Goal: Task Accomplishment & Management: Use online tool/utility

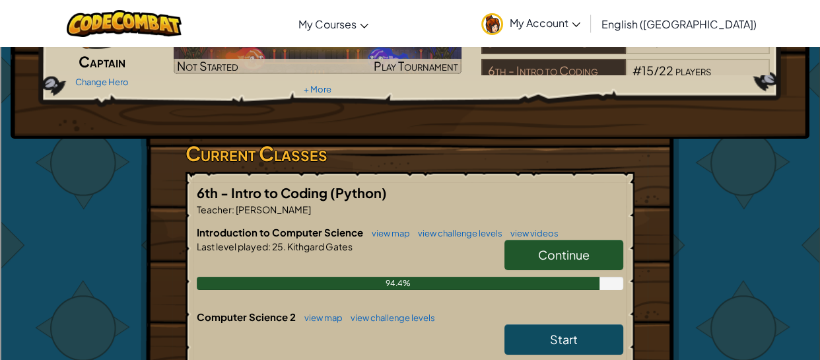
scroll to position [141, 0]
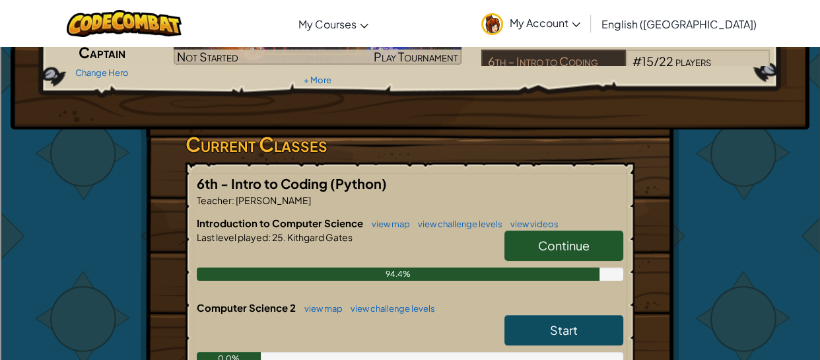
click at [522, 242] on link "Continue" at bounding box center [564, 245] width 119 height 30
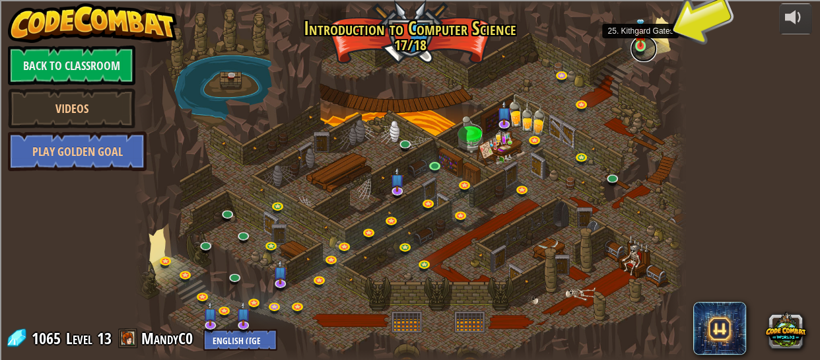
click at [641, 48] on link at bounding box center [644, 49] width 26 height 26
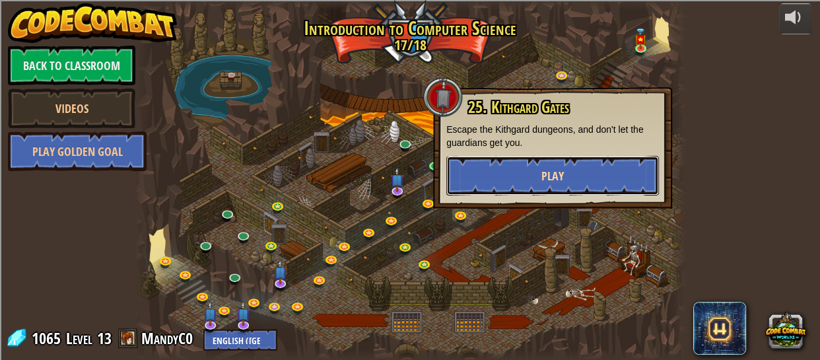
click at [604, 186] on button "Play" at bounding box center [552, 176] width 213 height 40
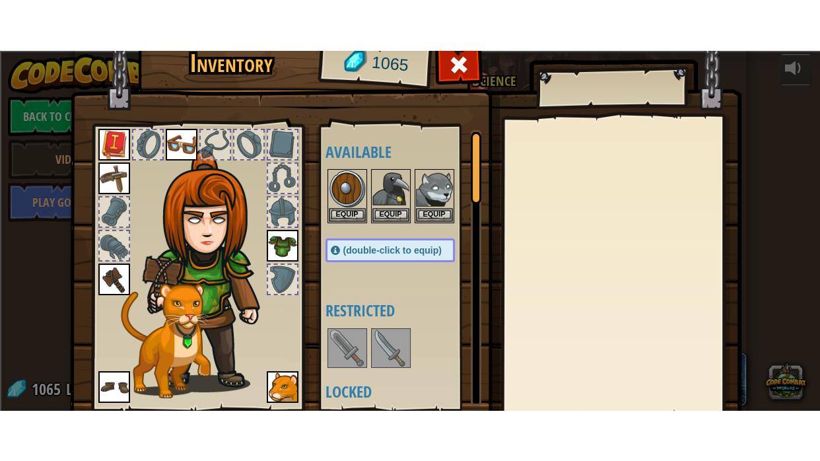
scroll to position [96, 0]
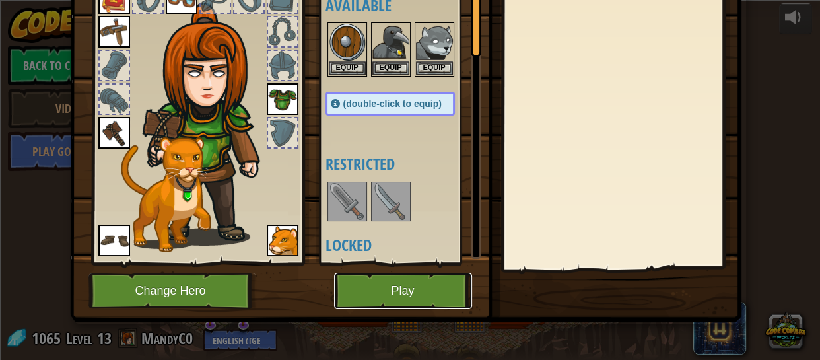
click at [370, 301] on button "Play" at bounding box center [403, 291] width 138 height 36
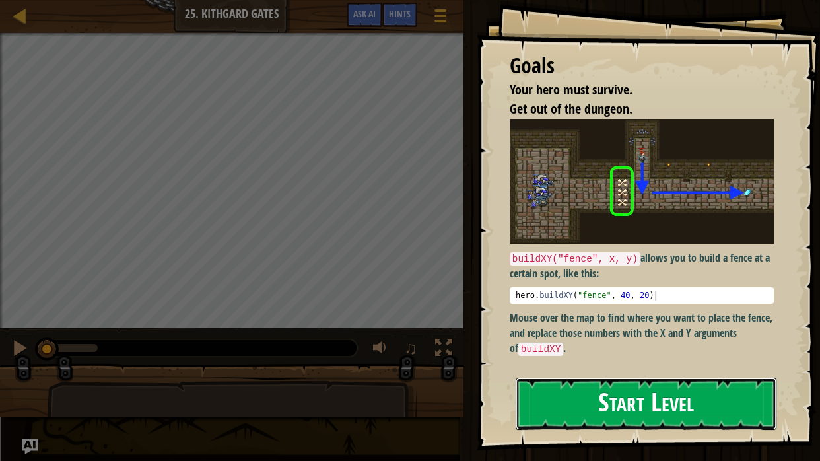
click at [578, 359] on button "Start Level" at bounding box center [646, 404] width 261 height 52
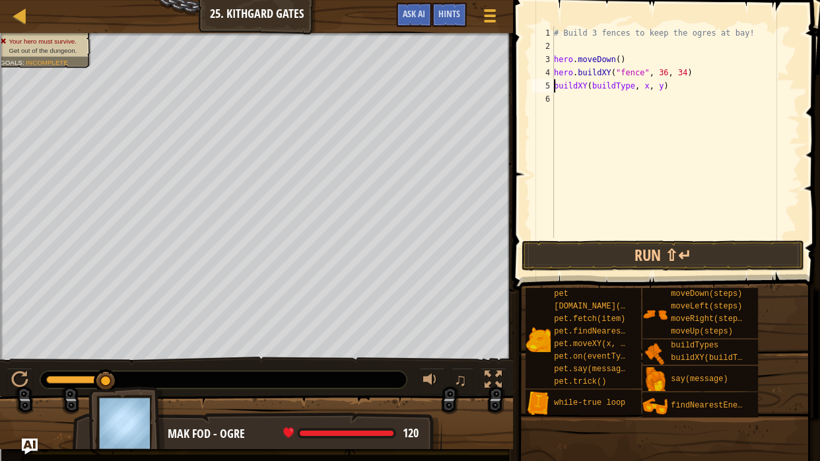
click at [649, 87] on div "# Build 3 fences to keep the ogres at bay! hero . moveDown ( ) hero . buildXY (…" at bounding box center [675, 145] width 249 height 238
click at [668, 86] on div "# Build 3 fences to keep the ogres at bay! hero . moveDown ( ) hero . buildXY (…" at bounding box center [675, 145] width 249 height 238
click at [639, 256] on button "Run ⇧↵" at bounding box center [663, 255] width 283 height 30
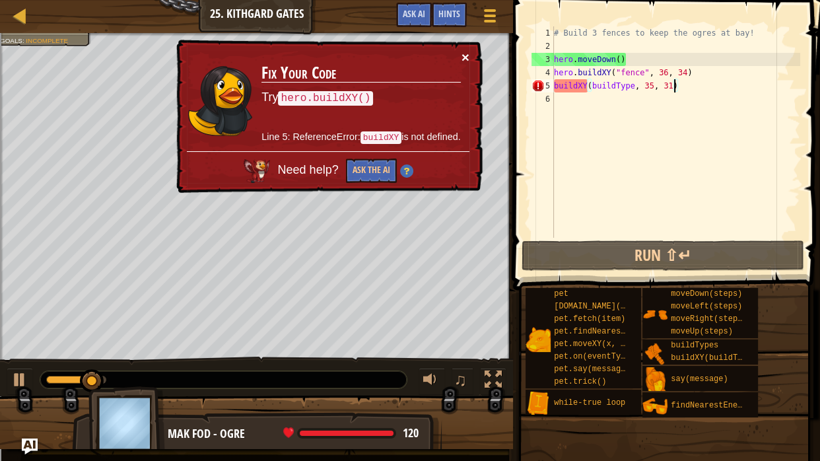
click at [462, 59] on button "×" at bounding box center [466, 57] width 8 height 14
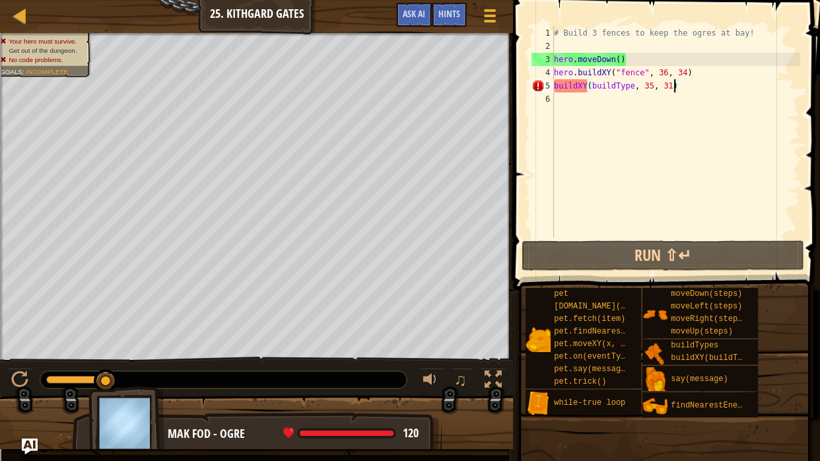
click at [588, 85] on div "# Build 3 fences to keep the ogres at bay! hero . moveDown ( ) hero . buildXY (…" at bounding box center [675, 145] width 249 height 238
click at [555, 82] on div "# Build 3 fences to keep the ogres at bay! hero . moveDown ( ) hero . buildXY (…" at bounding box center [675, 145] width 249 height 238
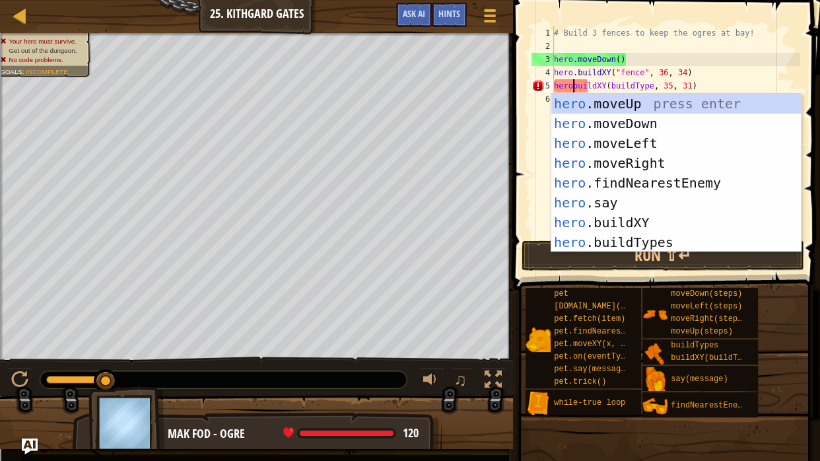
scroll to position [6, 3]
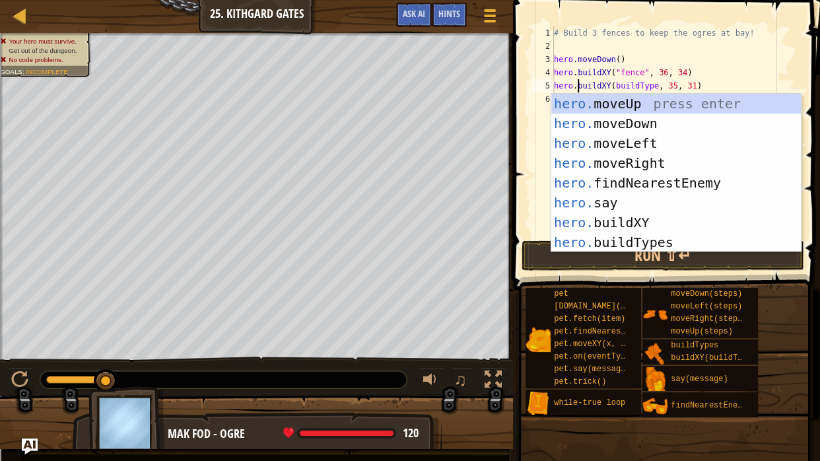
click at [658, 84] on div "# Build 3 fences to keep the ogres at bay! hero . moveDown ( ) hero . buildXY (…" at bounding box center [675, 145] width 249 height 238
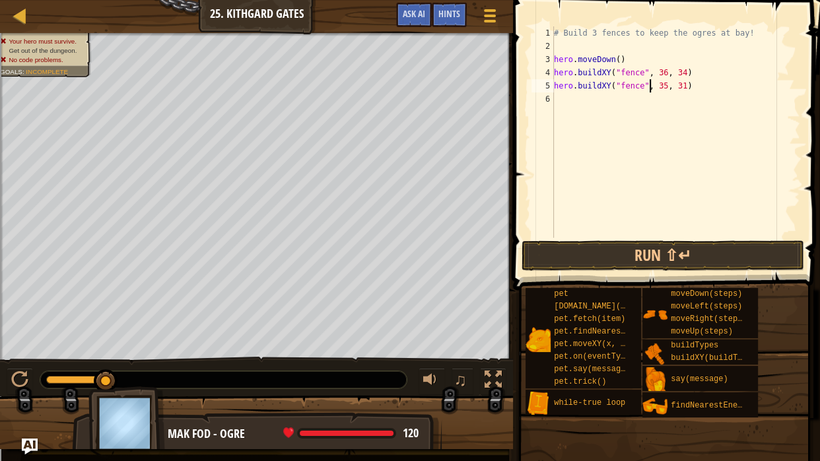
scroll to position [6, 12]
click at [665, 256] on button "Run ⇧↵" at bounding box center [663, 255] width 283 height 30
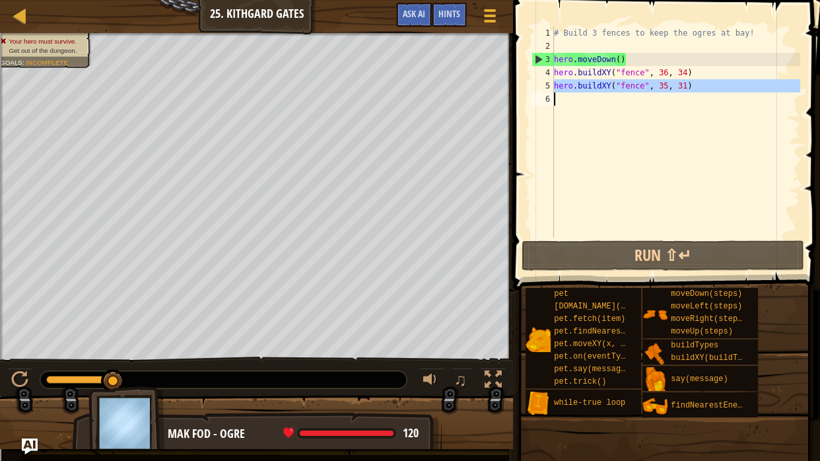
drag, startPoint x: 554, startPoint y: 83, endPoint x: 819, endPoint y: 141, distance: 271.0
click at [819, 141] on div "hero.buildXY("fence", 35, 31) 1 2 3 4 5 6 # Build 3 fences to keep the ogres at…" at bounding box center [664, 171] width 311 height 329
type textarea "hero.buildXY("fence", 35, 31)"
paste textarea
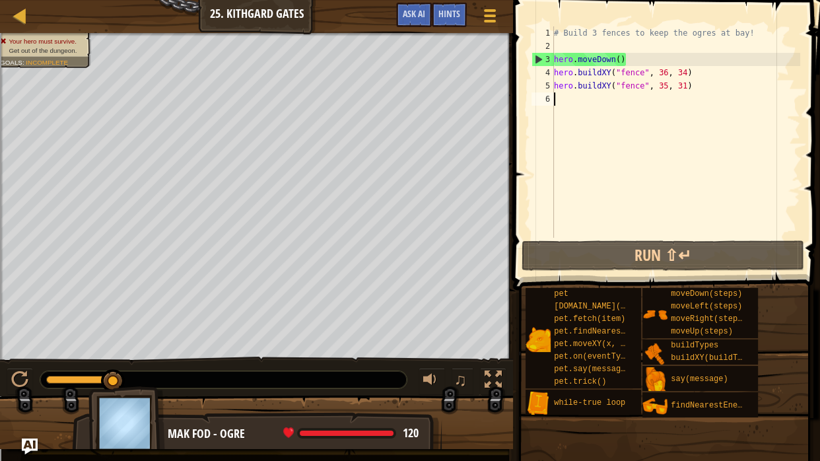
click at [686, 106] on div "# Build 3 fences to keep the ogres at bay! hero . moveDown ( ) hero . buildXY (…" at bounding box center [675, 145] width 249 height 238
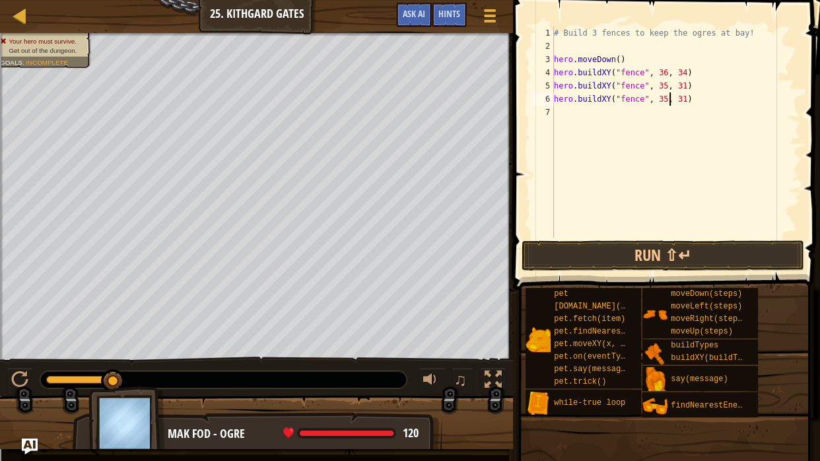
click at [671, 95] on div "# Build 3 fences to keep the ogres at bay! hero . moveDown ( ) hero . buildXY (…" at bounding box center [675, 145] width 249 height 238
click at [687, 99] on div "# Build 3 fences to keep the ogres at bay! hero . moveDown ( ) hero . buildXY (…" at bounding box center [675, 145] width 249 height 238
click at [612, 246] on button "Run ⇧↵" at bounding box center [663, 255] width 283 height 30
click at [650, 260] on button "Run ⇧↵" at bounding box center [663, 255] width 283 height 30
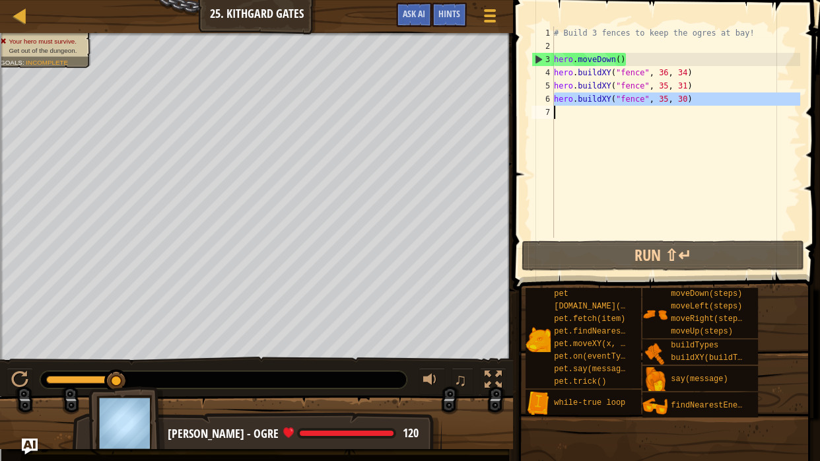
drag, startPoint x: 555, startPoint y: 96, endPoint x: 759, endPoint y: 112, distance: 204.7
click at [759, 112] on div "# Build 3 fences to keep the ogres at bay! hero . moveDown ( ) hero . buildXY (…" at bounding box center [675, 145] width 249 height 238
type textarea "hero.buildXY("fence", 35, 30)"
click at [759, 112] on div "# Build 3 fences to keep the ogres at bay! hero . moveDown ( ) hero . buildXY (…" at bounding box center [675, 131] width 249 height 211
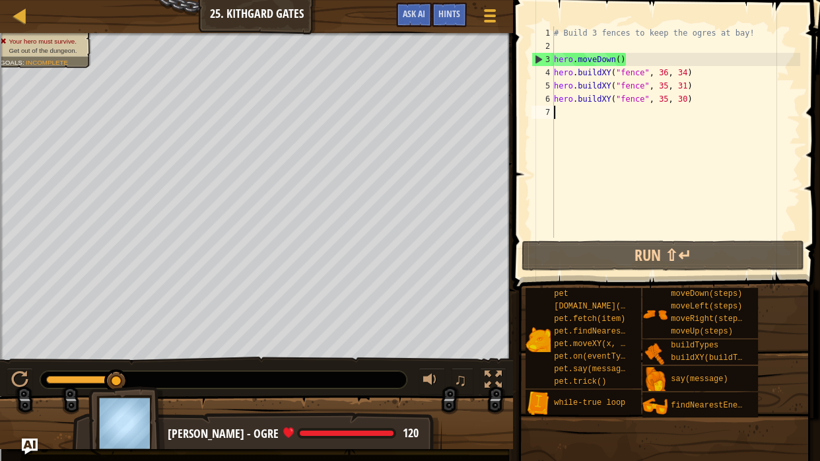
click at [571, 119] on div "# Build 3 fences to keep the ogres at bay! hero . moveDown ( ) hero . buildXY (…" at bounding box center [675, 145] width 249 height 238
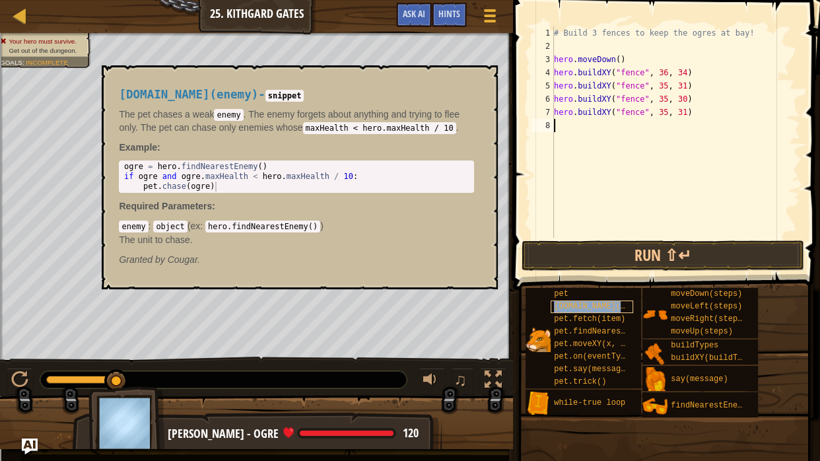
click at [584, 302] on span "[DOMAIN_NAME](enemy)" at bounding box center [601, 306] width 95 height 9
click at [560, 127] on div "# Build 3 fences to keep the ogres at bay! hero . moveDown ( ) hero . buildXY (…" at bounding box center [675, 145] width 249 height 238
click at [488, 77] on button "×" at bounding box center [483, 80] width 11 height 18
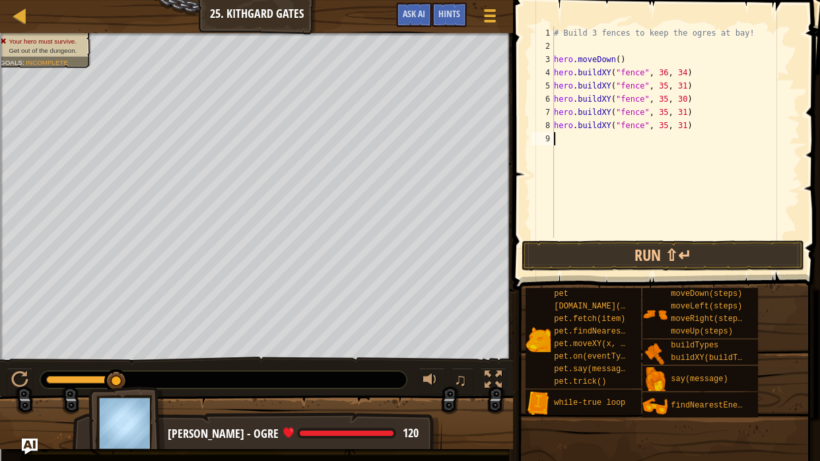
click at [670, 123] on div "# Build 3 fences to keep the ogres at bay! hero . moveDown ( ) hero . buildXY (…" at bounding box center [675, 145] width 249 height 238
click at [688, 123] on div "# Build 3 fences to keep the ogres at bay! hero . moveDown ( ) hero . buildXY (…" at bounding box center [675, 145] width 249 height 238
click at [612, 252] on button "Run ⇧↵" at bounding box center [663, 255] width 283 height 30
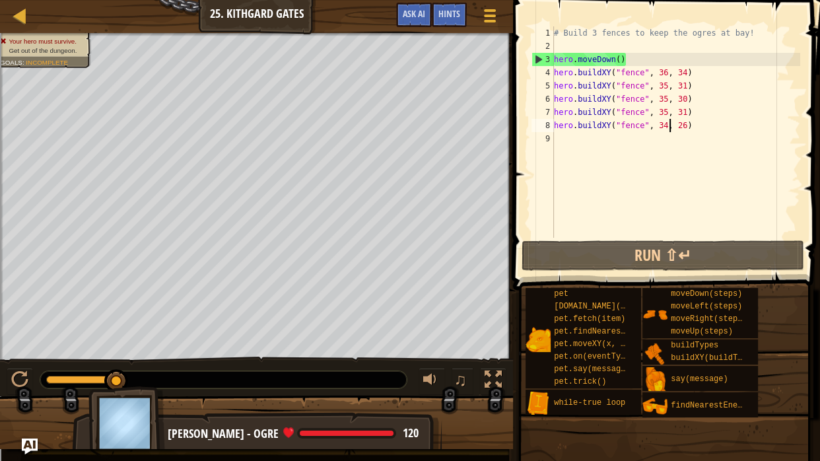
click at [667, 122] on div "# Build 3 fences to keep the ogres at bay! hero . moveDown ( ) hero . buildXY (…" at bounding box center [675, 145] width 249 height 238
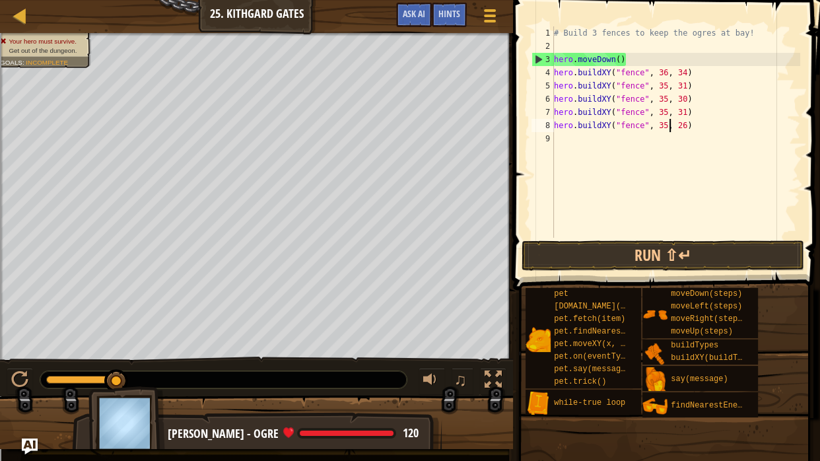
scroll to position [6, 15]
click at [687, 122] on div "# Build 3 fences to keep the ogres at bay! hero . moveDown ( ) hero . buildXY (…" at bounding box center [675, 145] width 249 height 238
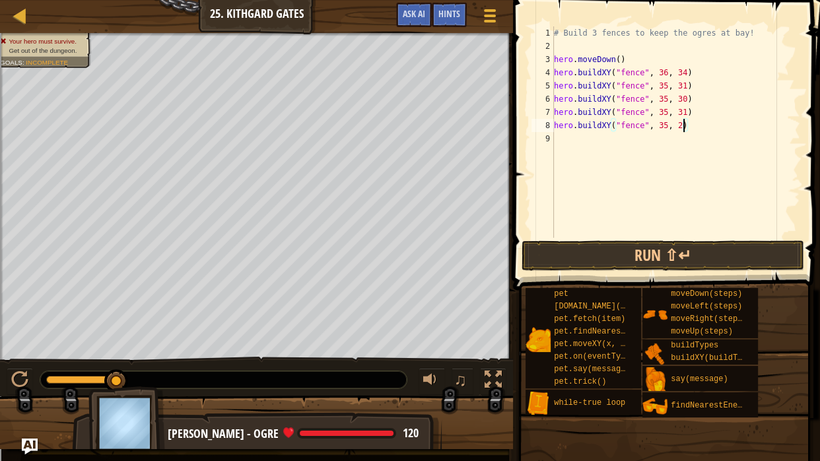
scroll to position [6, 17]
click at [670, 258] on button "Run ⇧↵" at bounding box center [663, 255] width 283 height 30
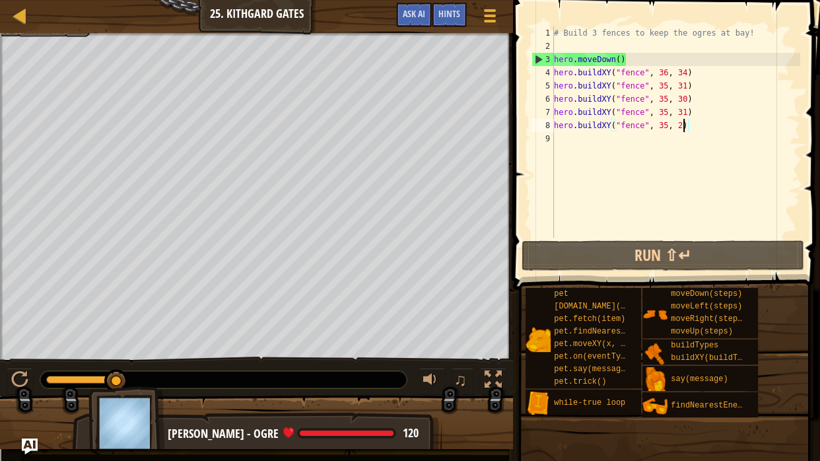
type textarea "hero.buildXY("fence", 35, 24)"
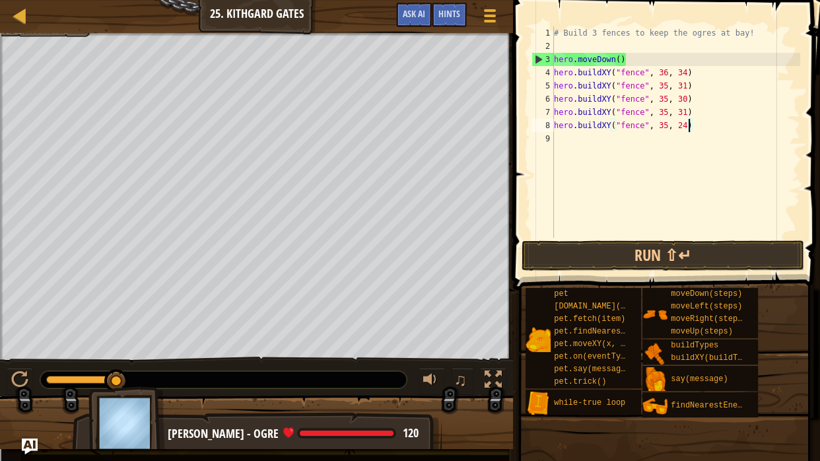
scroll to position [6, 0]
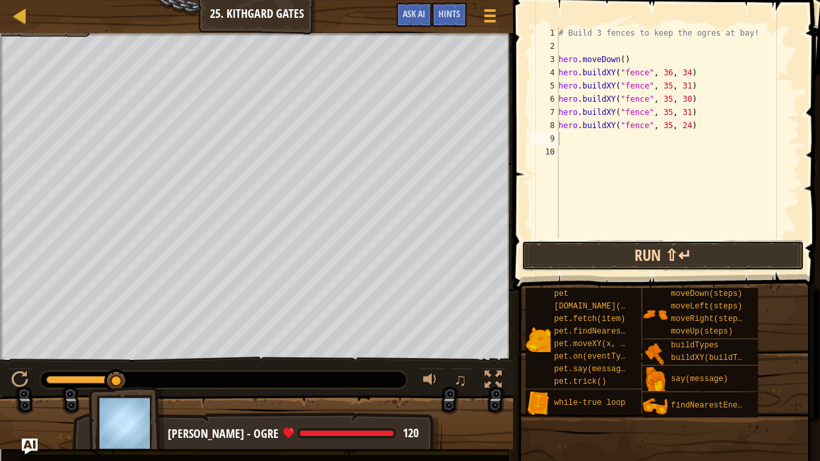
click at [554, 268] on button "Run ⇧↵" at bounding box center [663, 255] width 283 height 30
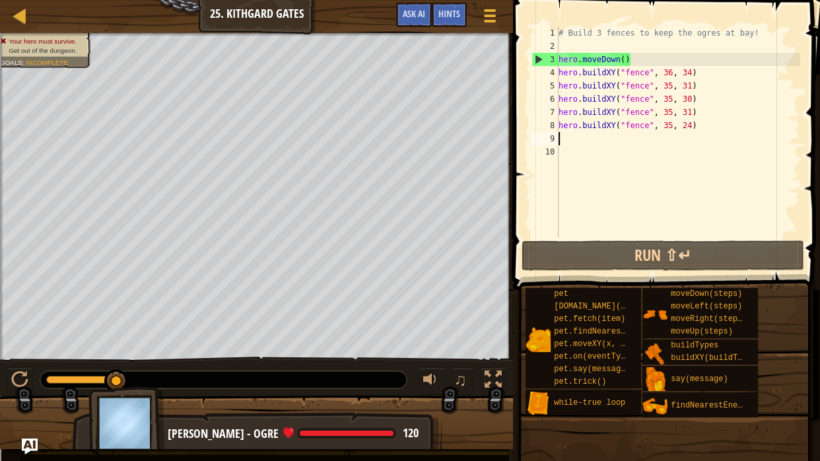
click at [706, 123] on div "# Build 3 fences to keep the ogres at bay! hero . moveDown ( ) hero . buildXY (…" at bounding box center [678, 145] width 244 height 238
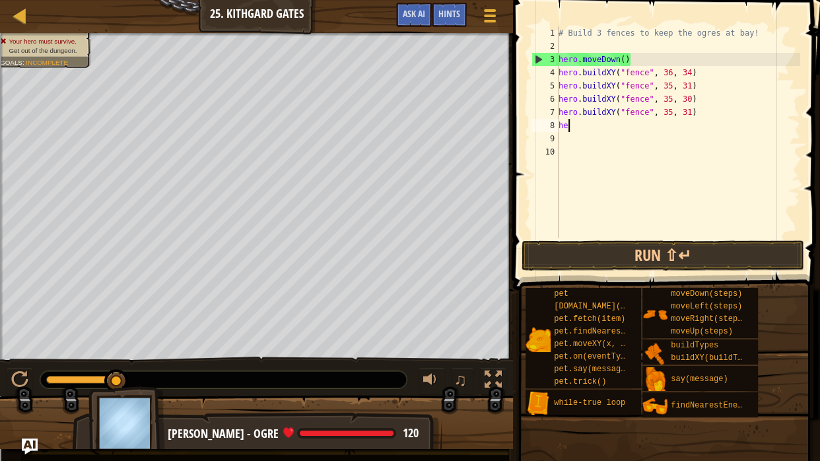
type textarea "h"
click at [693, 108] on div "# Build 3 fences to keep the ogres at bay! hero . moveDown ( ) hero . buildXY (…" at bounding box center [678, 145] width 244 height 238
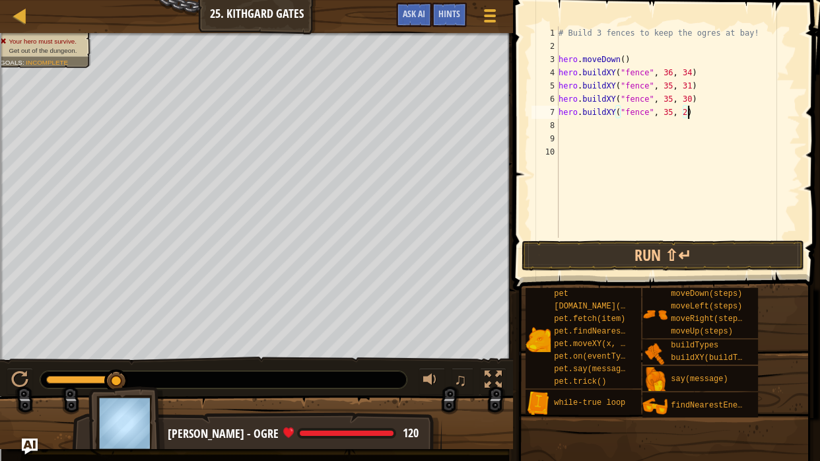
scroll to position [6, 17]
click at [674, 252] on button "Run ⇧↵" at bounding box center [663, 255] width 283 height 30
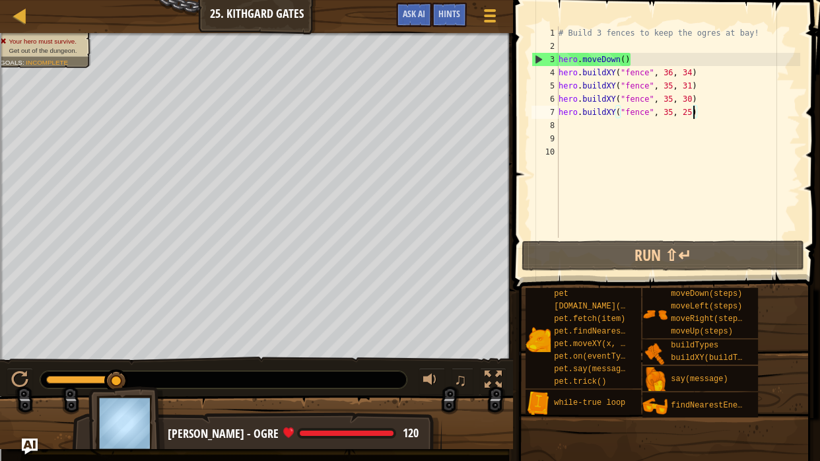
click at [673, 112] on div "# Build 3 fences to keep the ogres at bay! hero . moveDown ( ) hero . buildXY (…" at bounding box center [678, 145] width 244 height 238
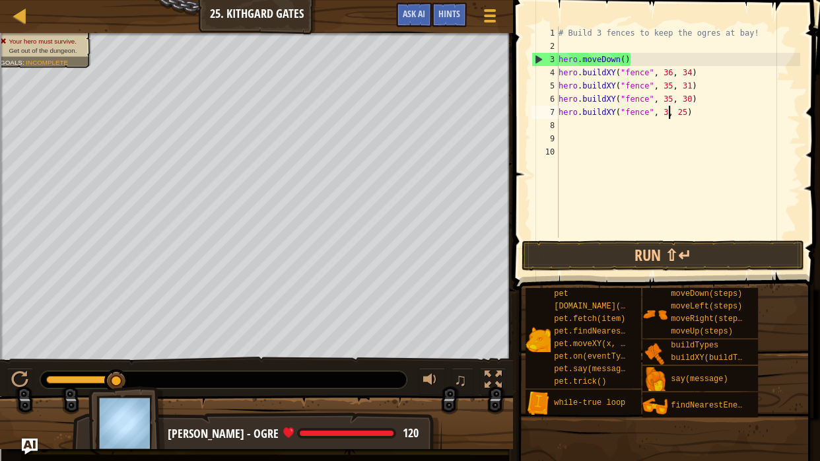
scroll to position [6, 15]
type textarea "hero.buildXY("fence", 34, 25)"
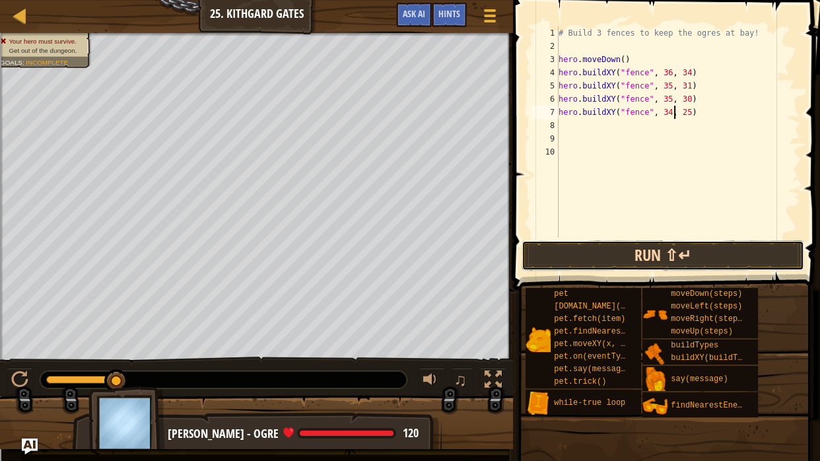
click at [604, 246] on button "Run ⇧↵" at bounding box center [663, 255] width 283 height 30
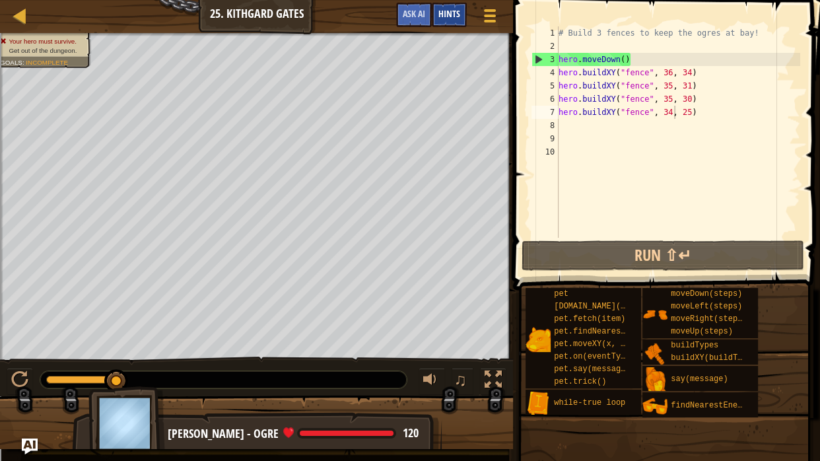
click at [442, 7] on div "Hints" at bounding box center [449, 15] width 35 height 24
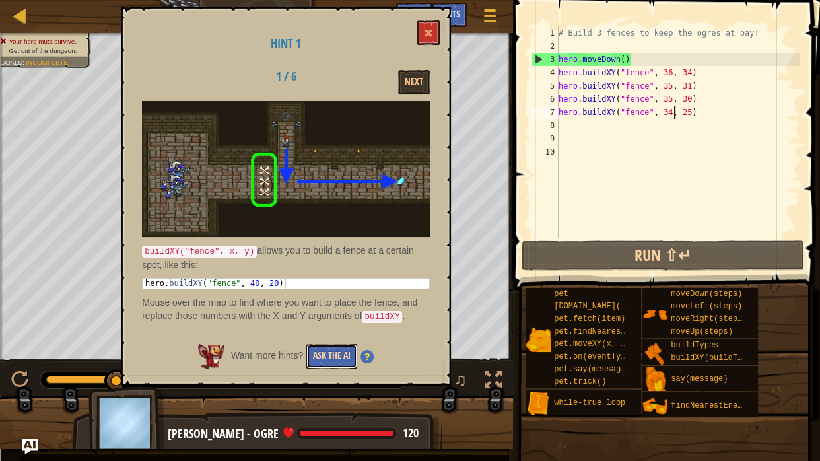
click at [339, 355] on button "Ask the AI" at bounding box center [331, 356] width 51 height 24
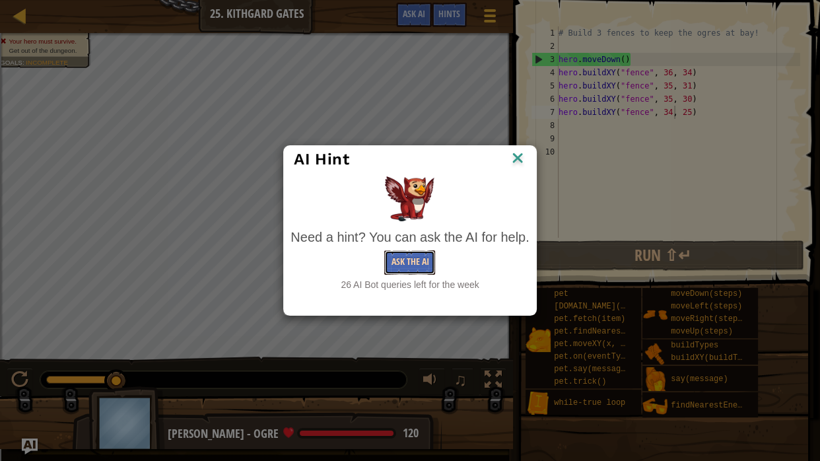
click at [404, 258] on button "Ask the AI" at bounding box center [409, 262] width 51 height 24
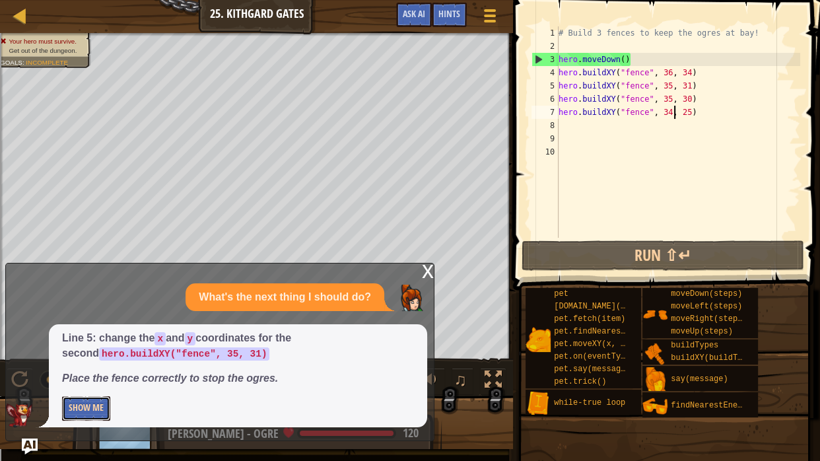
click at [69, 359] on button "Show Me" at bounding box center [86, 408] width 48 height 24
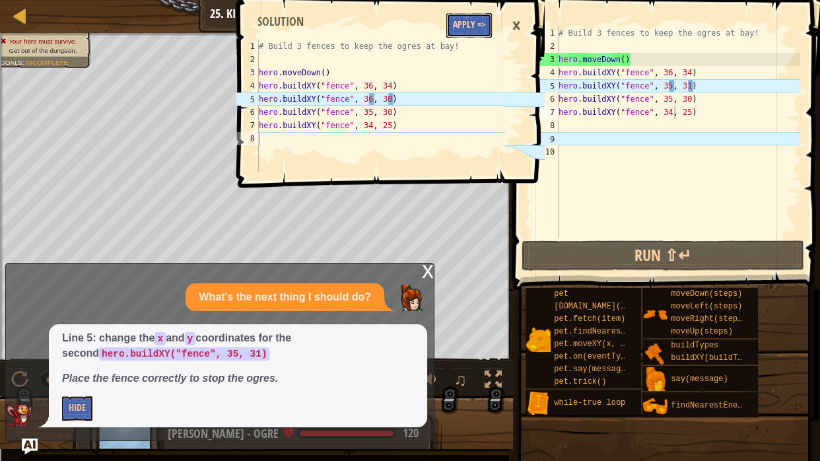
click at [470, 19] on button "Apply =>" at bounding box center [469, 25] width 46 height 24
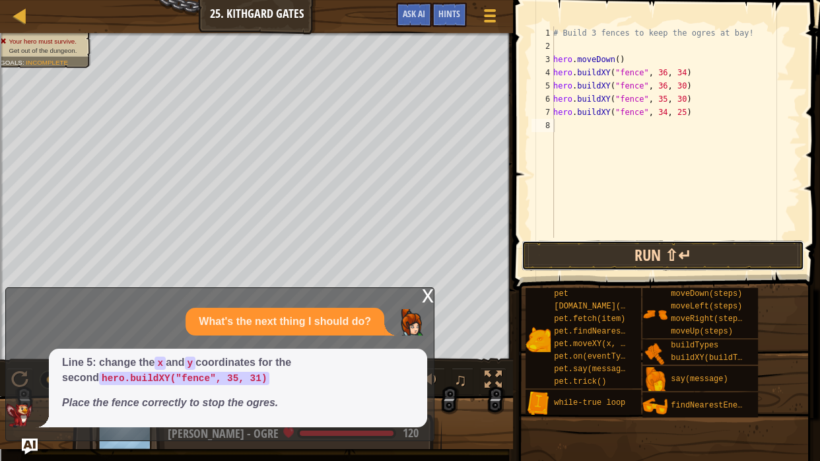
click at [584, 248] on button "Run ⇧↵" at bounding box center [663, 255] width 283 height 30
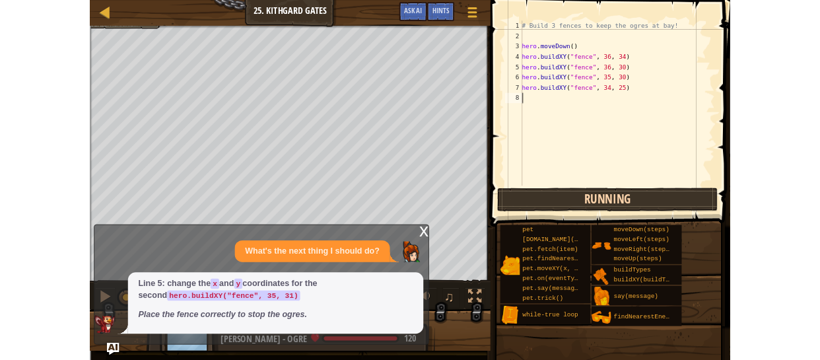
scroll to position [6, 0]
